Goal: Information Seeking & Learning: Learn about a topic

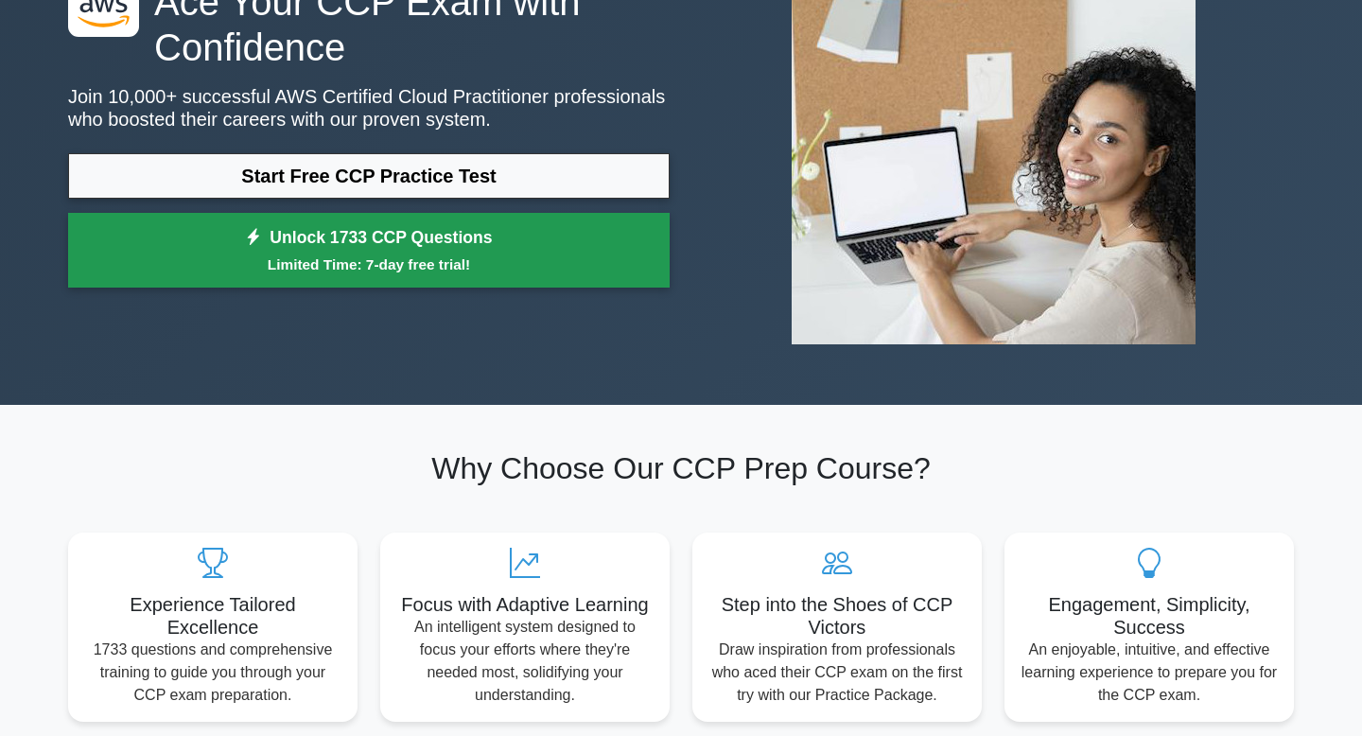
scroll to position [181, 0]
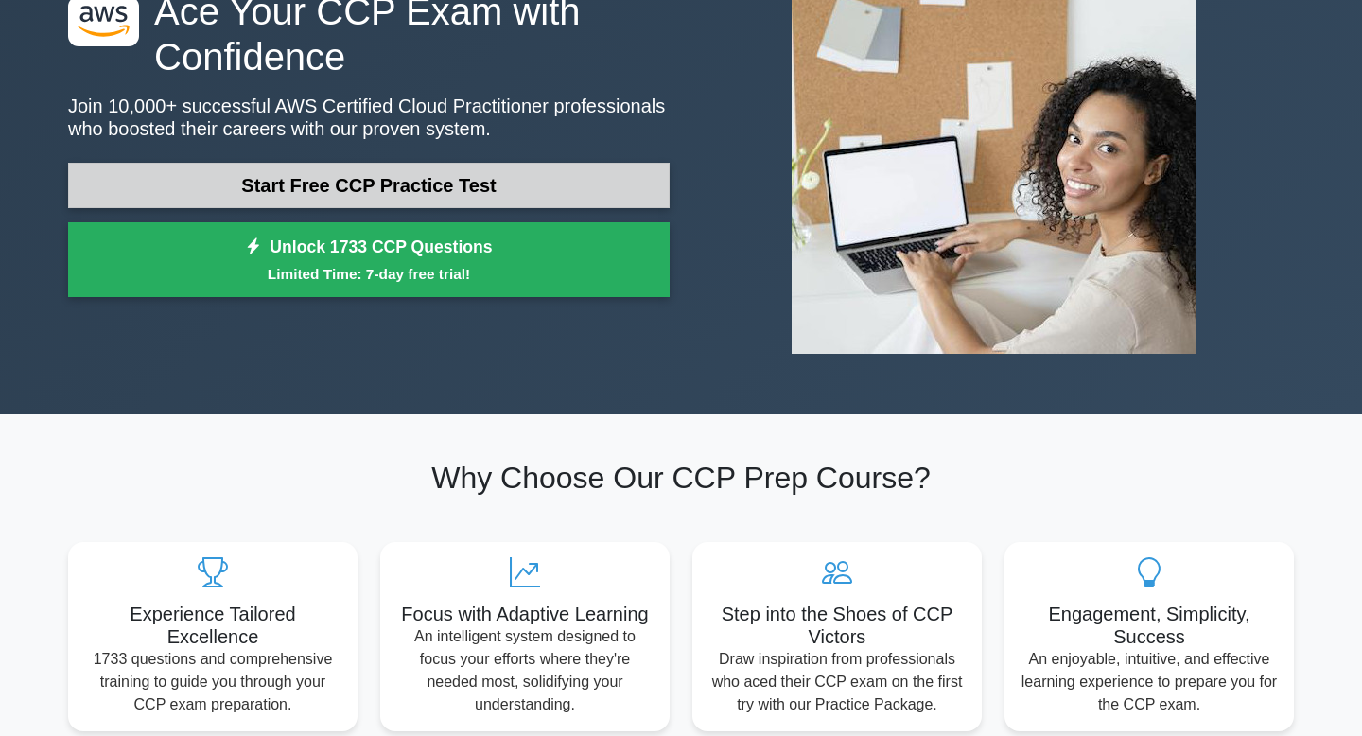
click at [435, 184] on link "Start Free CCP Practice Test" at bounding box center [369, 185] width 602 height 45
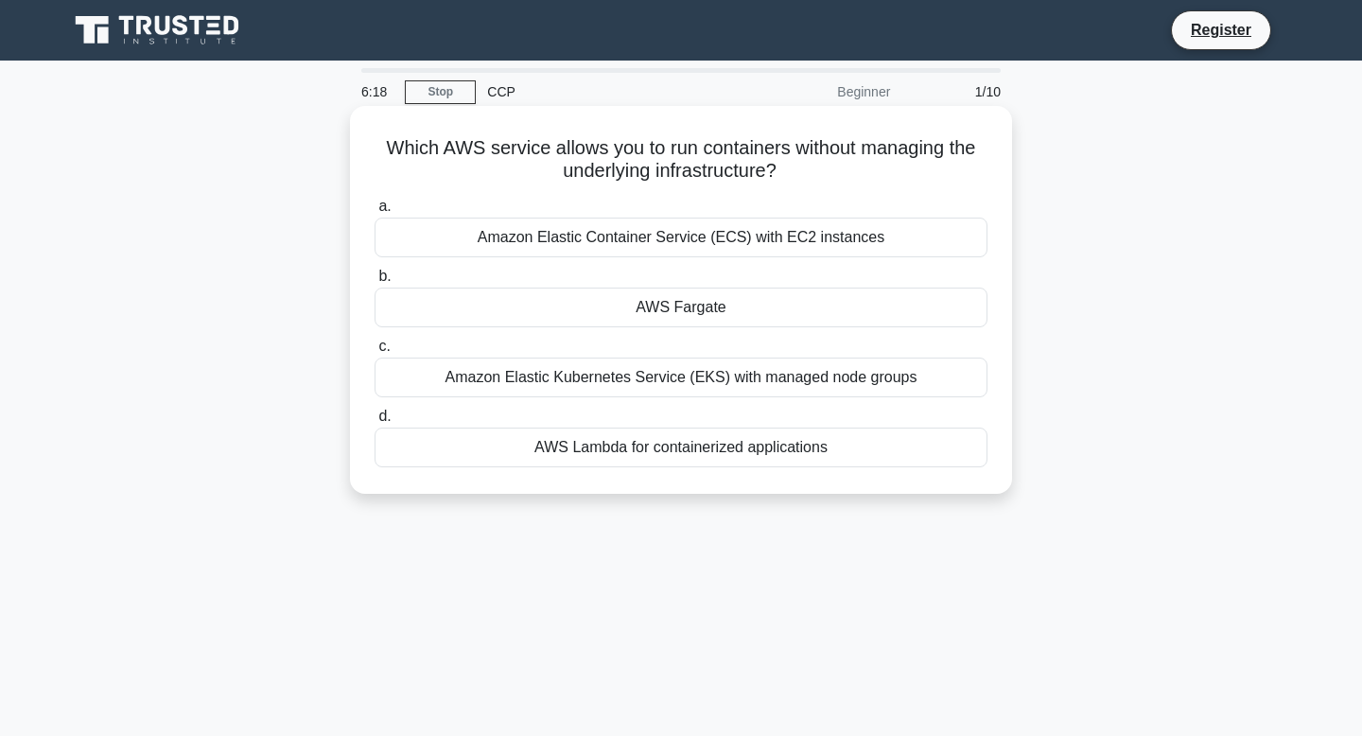
click at [436, 305] on div "AWS Fargate" at bounding box center [681, 308] width 613 height 40
click at [375, 283] on input "b. AWS Fargate" at bounding box center [375, 277] width 0 height 12
